Goal: Find specific page/section: Find specific page/section

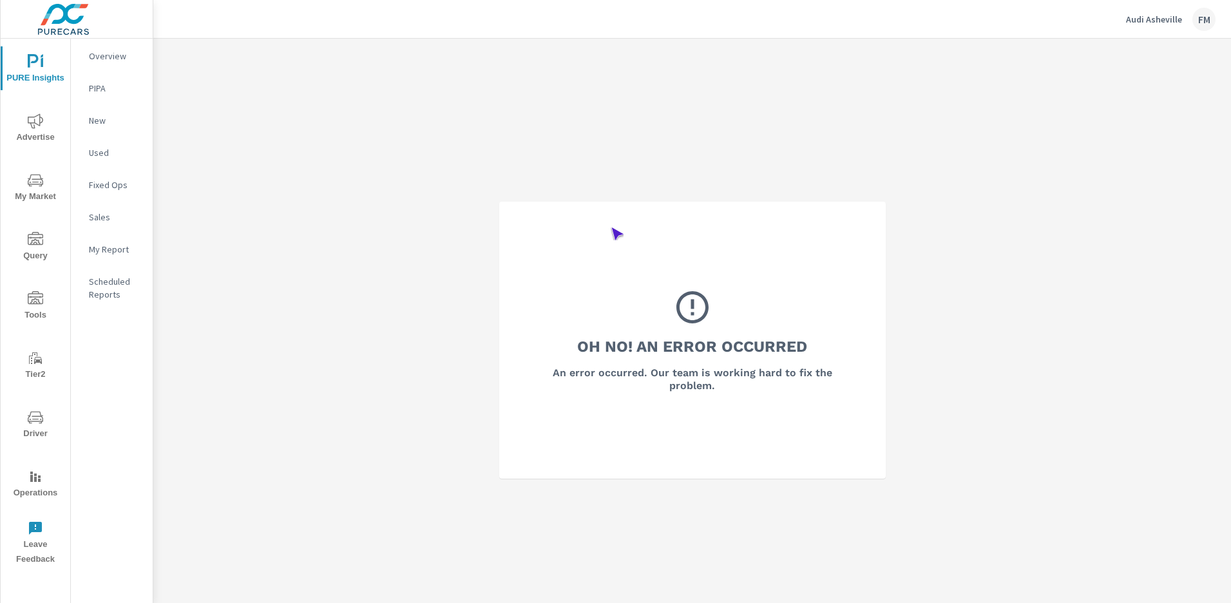
click at [35, 484] on span "Operations" at bounding box center [36, 485] width 62 height 32
